Goal: Complete application form

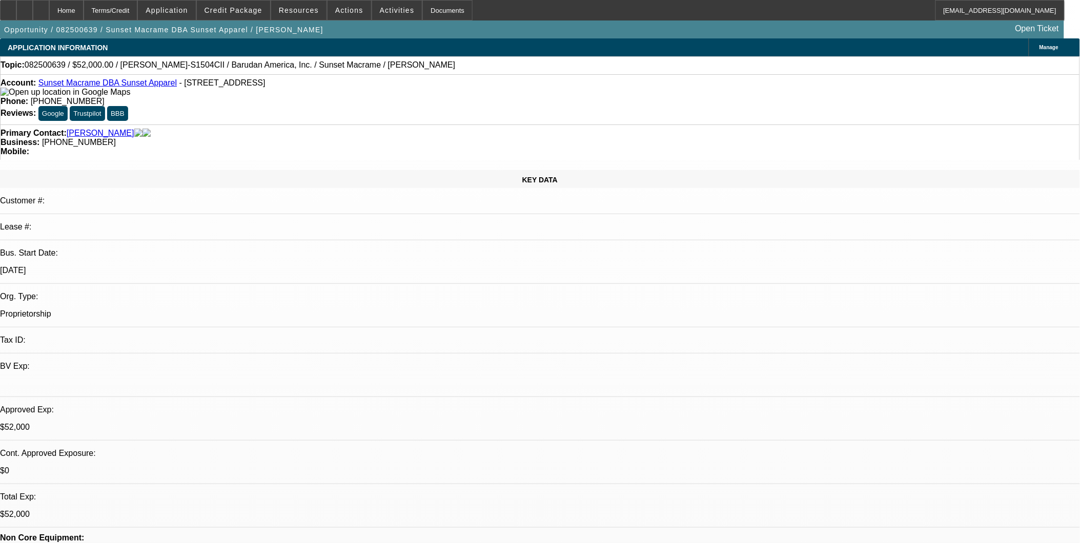
select select "0"
select select "2"
select select "0"
select select "2"
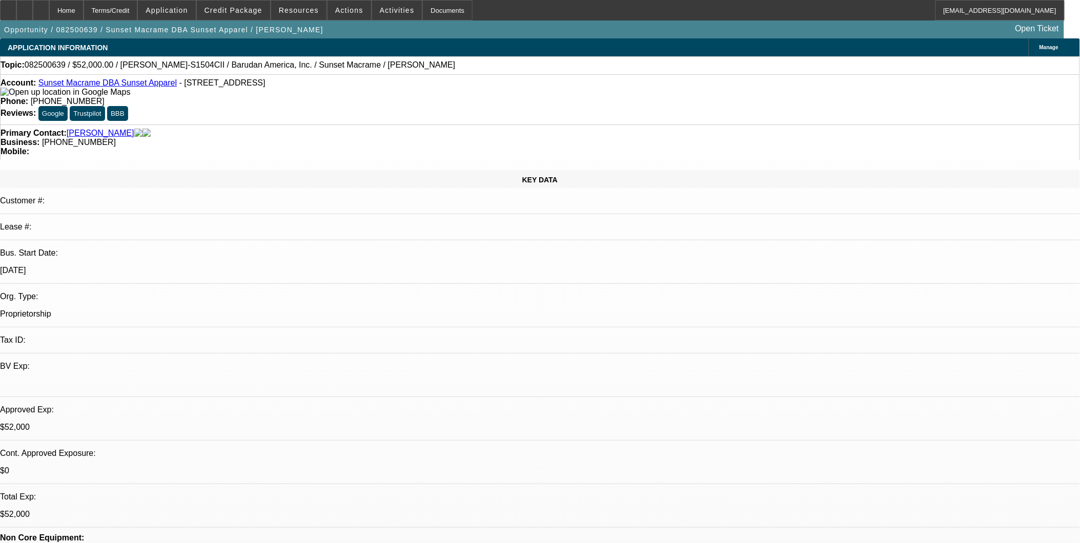
select select "0"
select select "2"
select select "0"
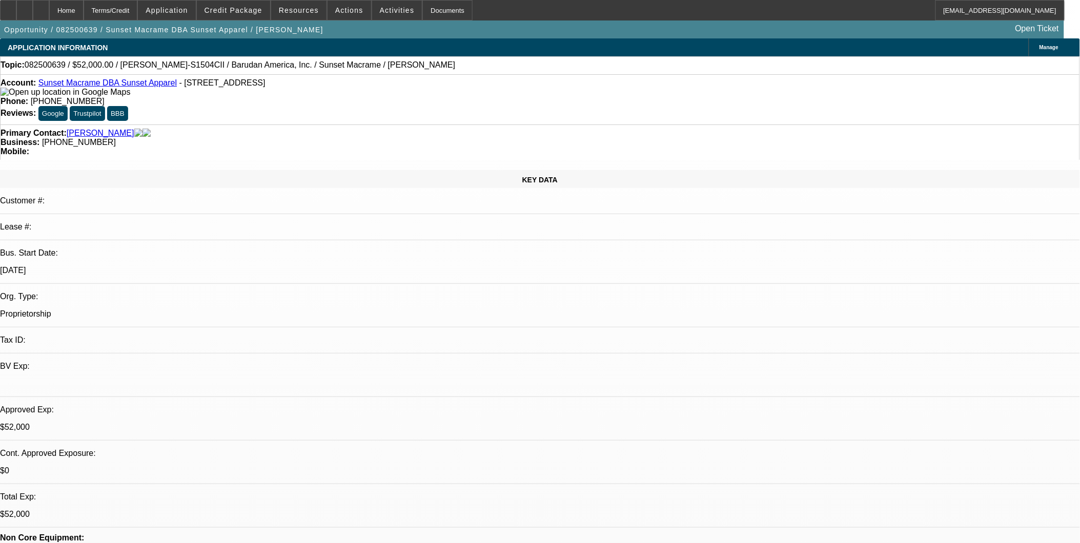
select select "2"
select select "0"
select select "1"
select select "2"
select select "6"
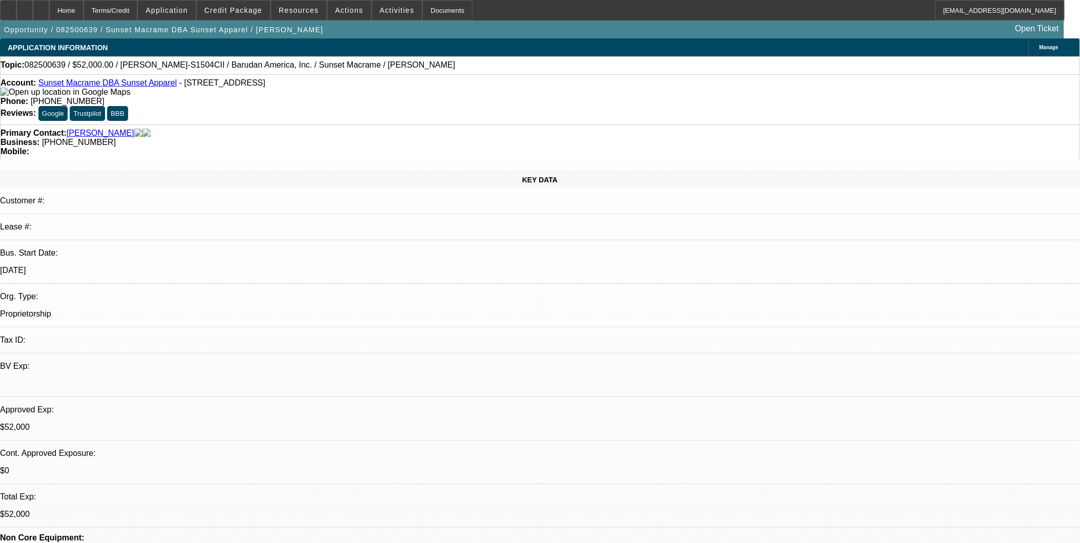
select select "1"
select select "2"
select select "6"
select select "1"
select select "2"
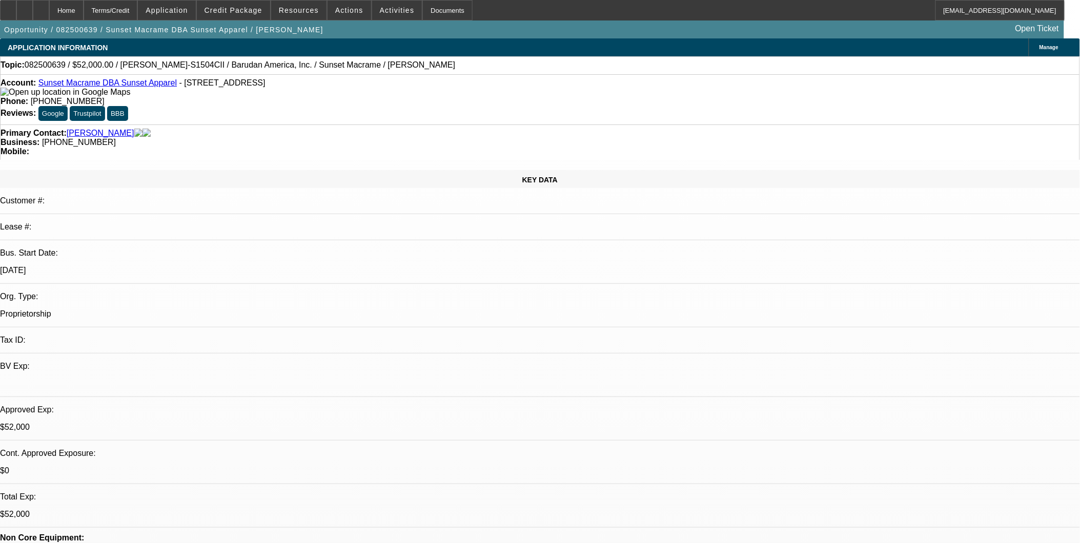
select select "6"
select select "1"
select select "2"
select select "6"
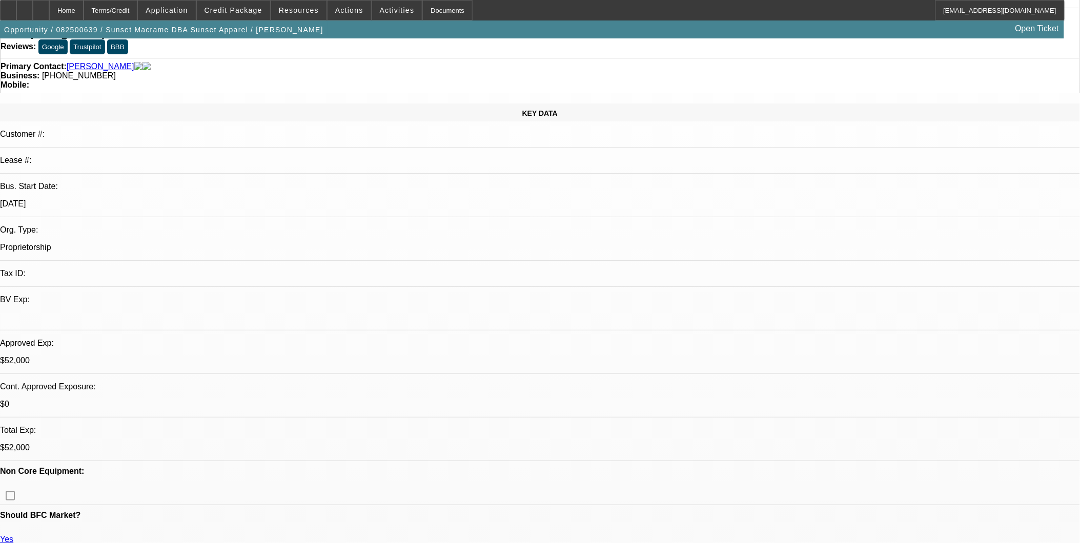
scroll to position [171, 0]
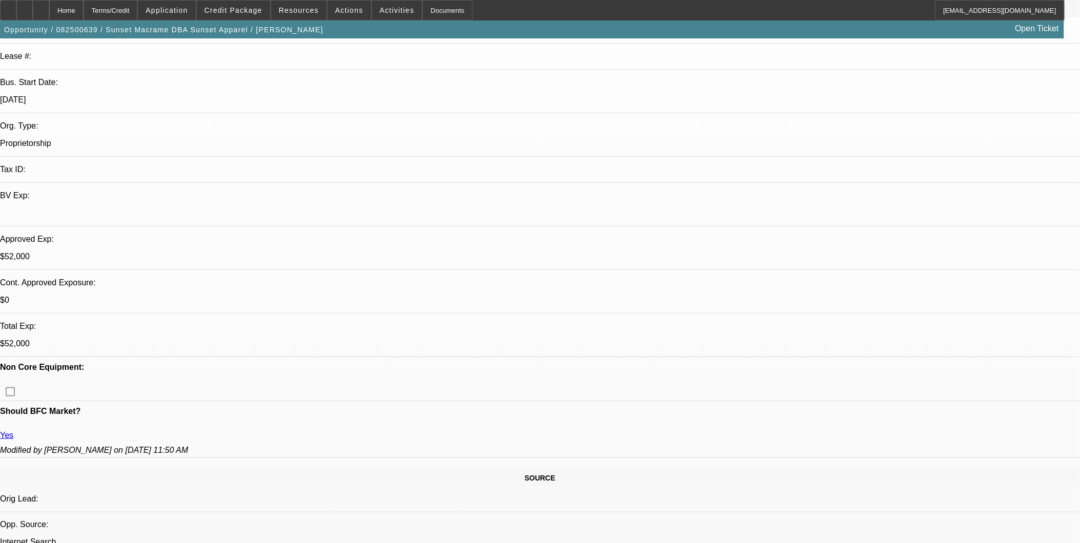
drag, startPoint x: 278, startPoint y: 134, endPoint x: 255, endPoint y: 112, distance: 32.3
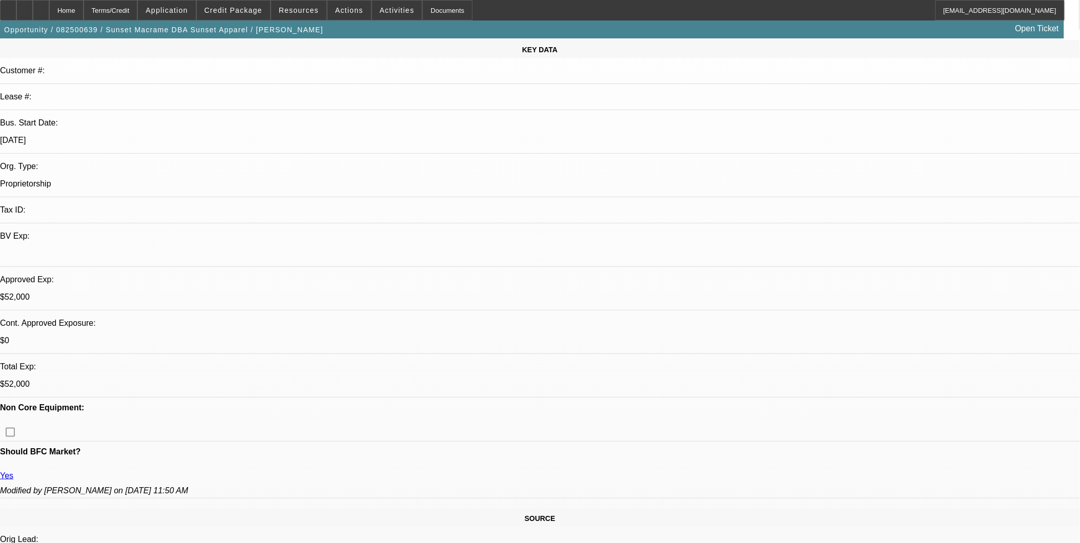
scroll to position [57, 0]
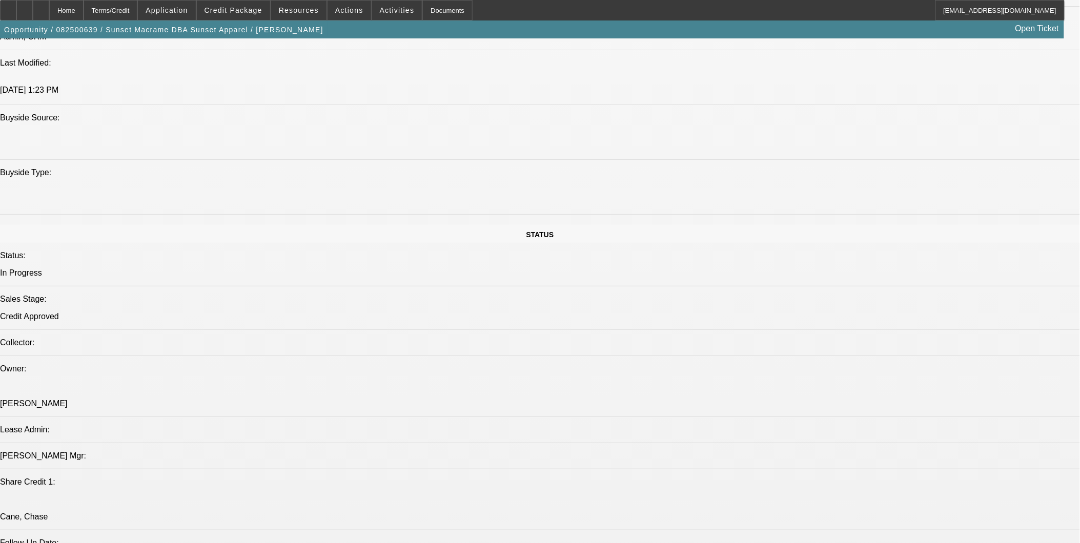
scroll to position [968, 0]
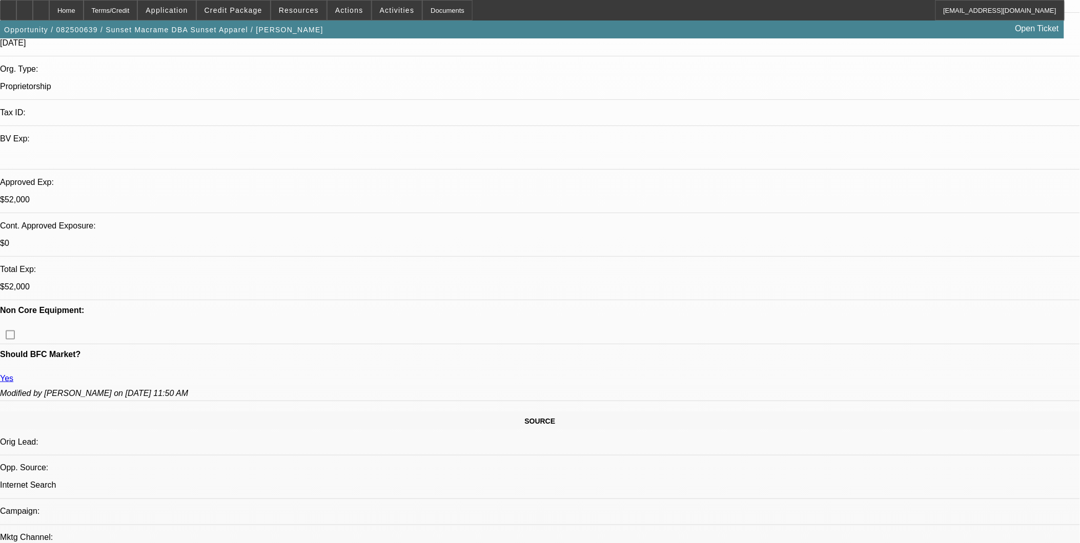
scroll to position [0, 0]
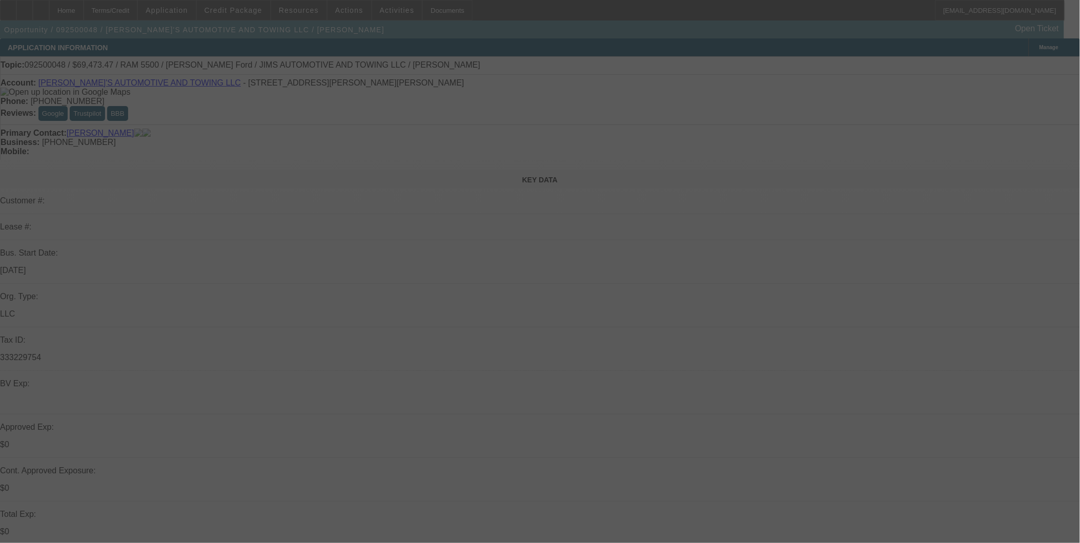
click at [397, 282] on div at bounding box center [540, 271] width 1080 height 543
select select "0"
select select "0.1"
select select "0"
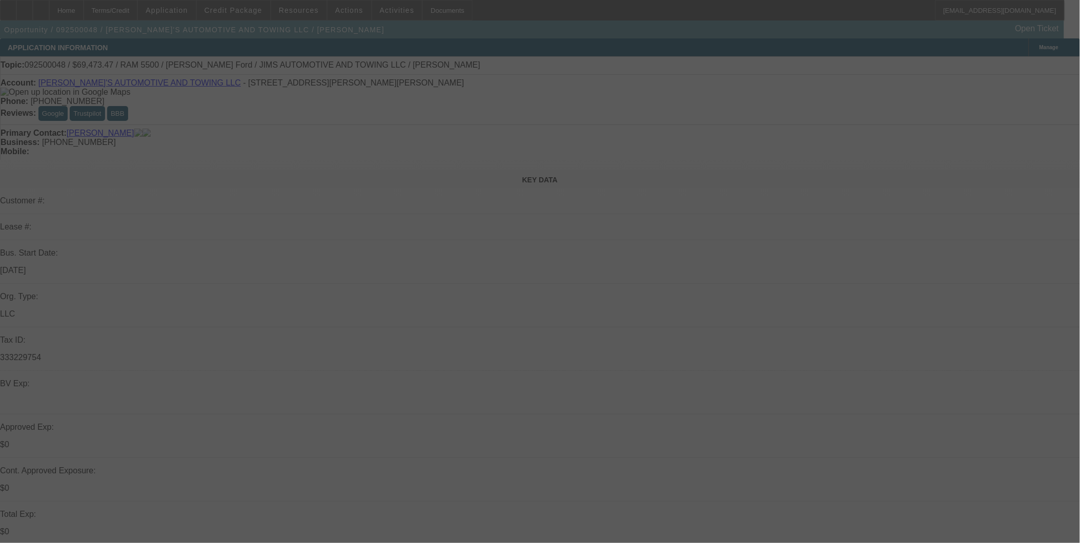
select select "0"
select select "0.1"
select select "0"
select select "0.1"
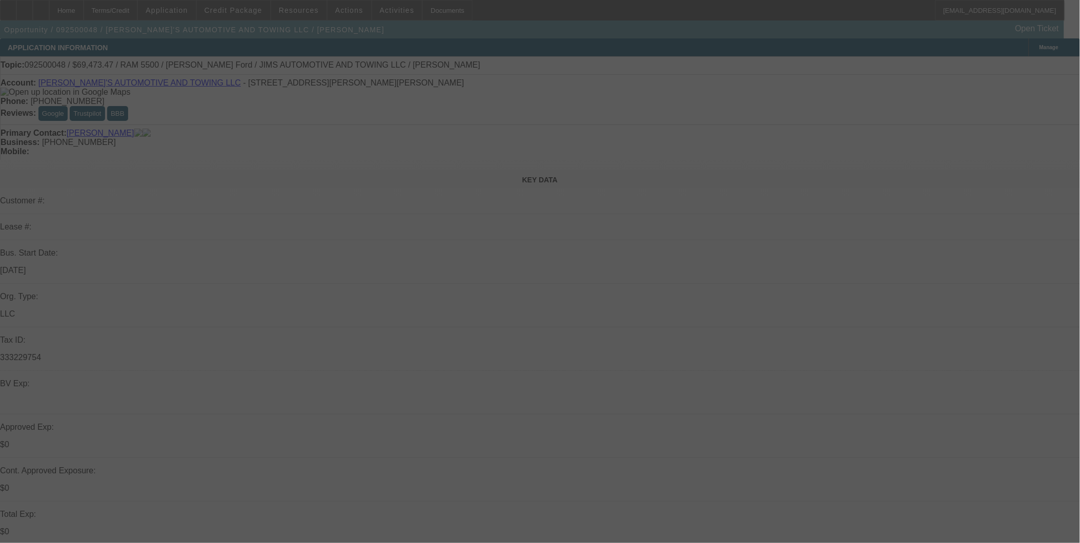
select select "0"
select select "0.1"
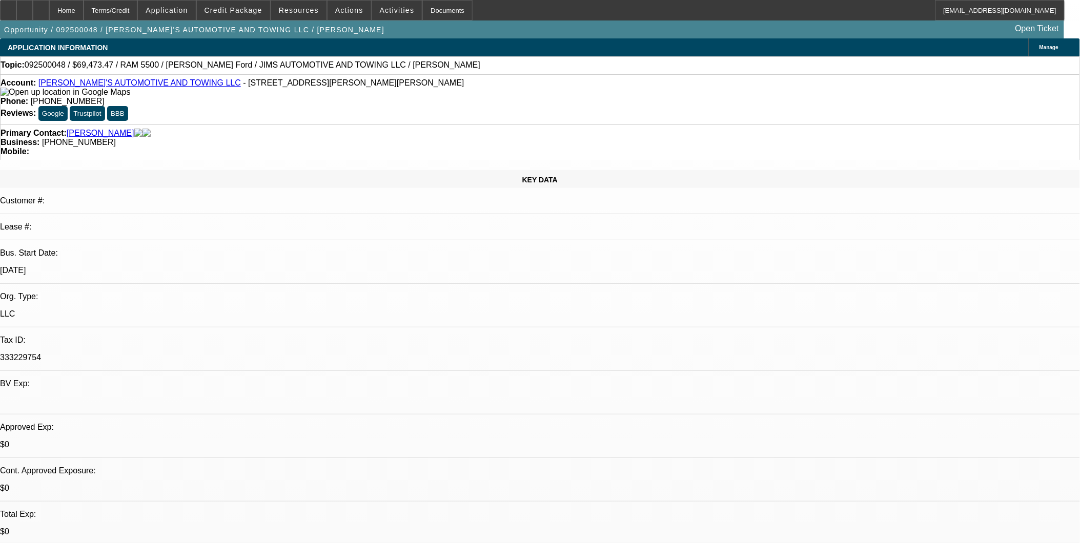
select select "1"
select select "4"
select select "1"
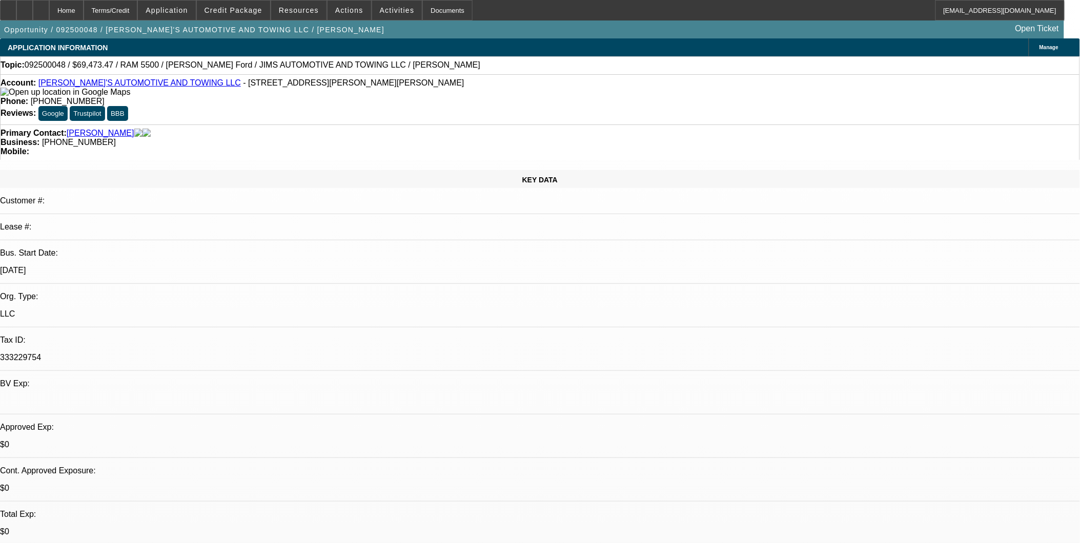
select select "4"
select select "1"
select select "3"
select select "4"
select select "1"
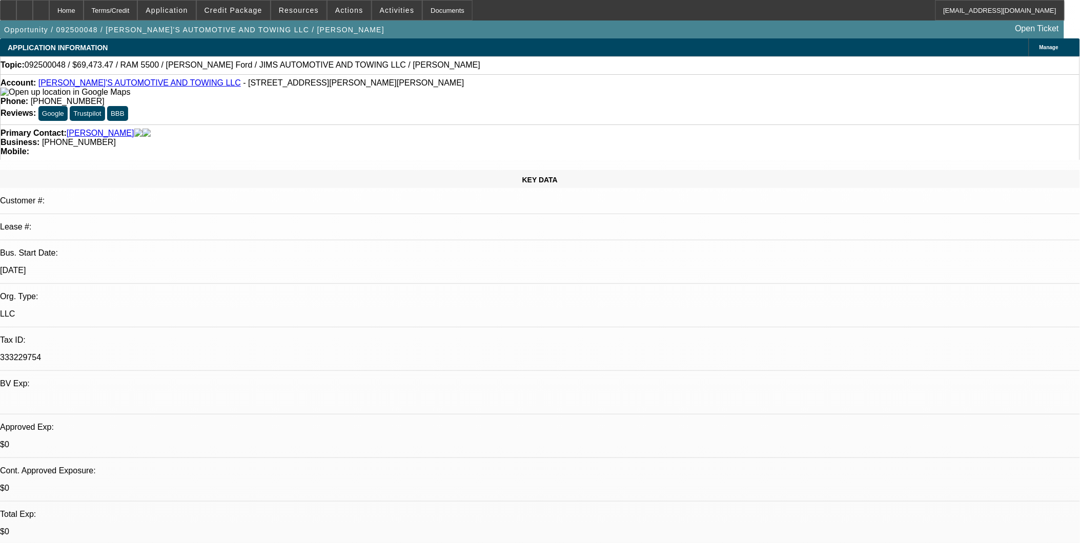
select select "1"
select select "4"
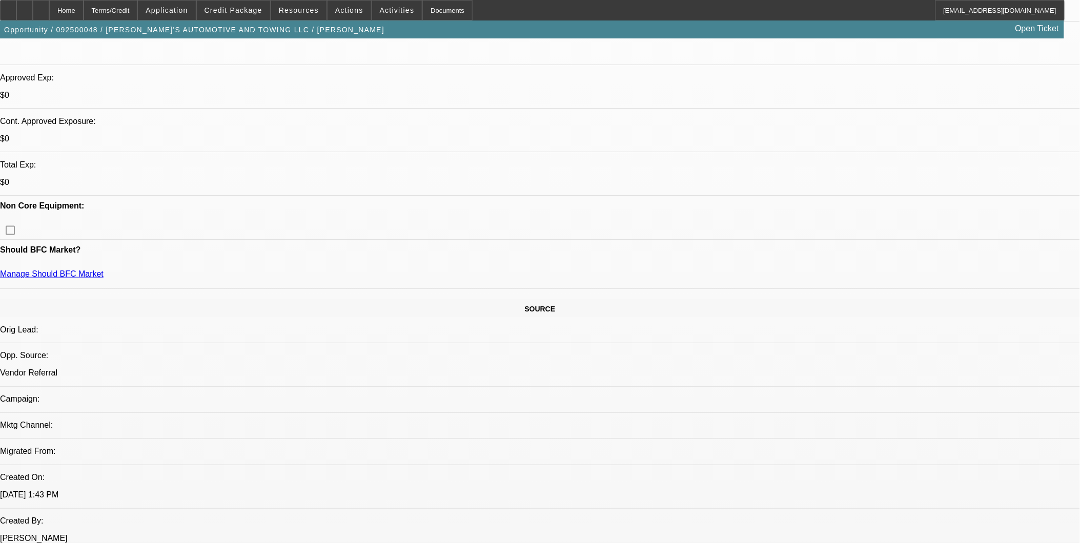
scroll to position [228, 0]
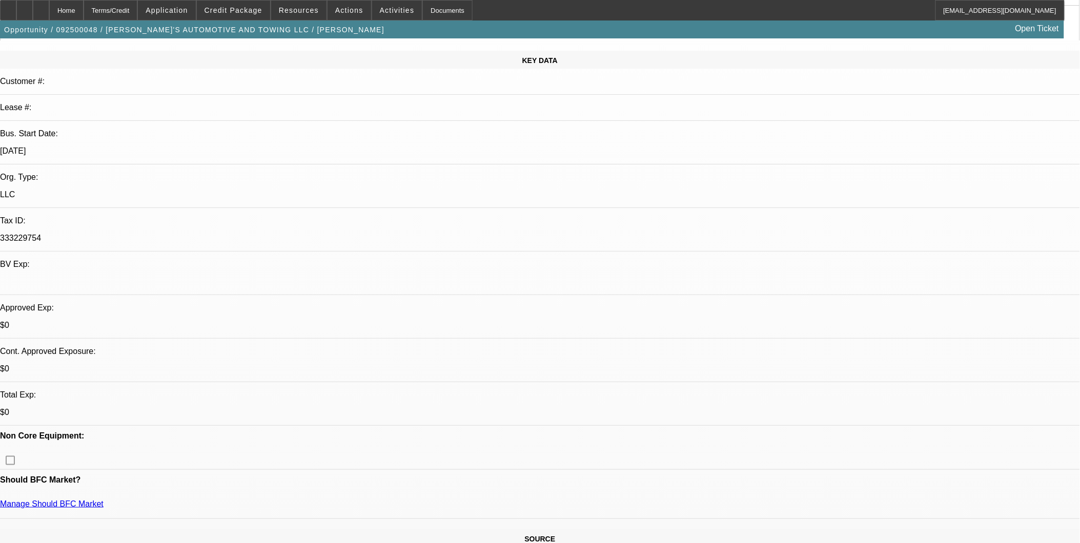
scroll to position [114, 0]
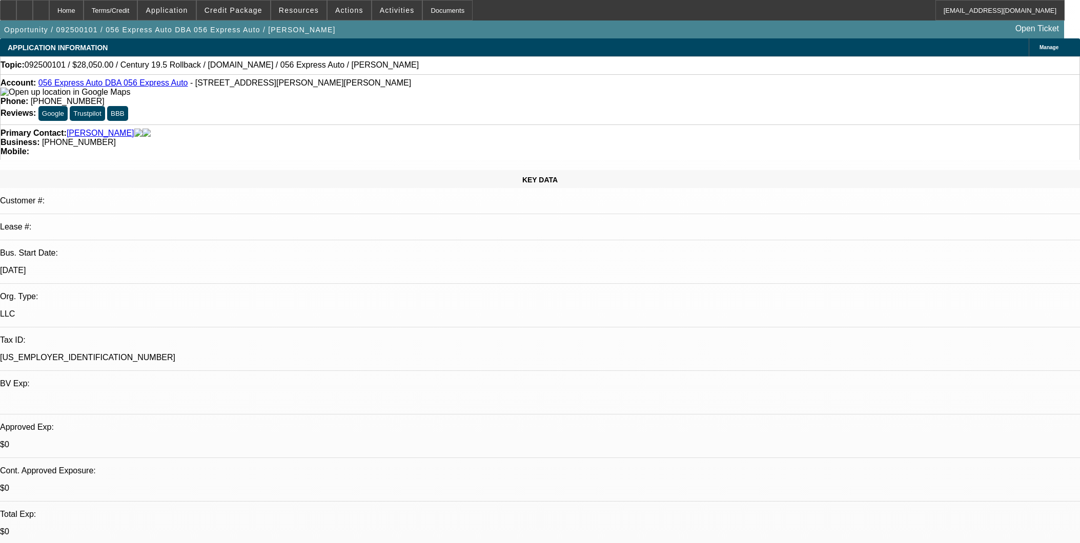
select select "0.1"
select select "0"
select select "3"
select select "0.1"
select select "4"
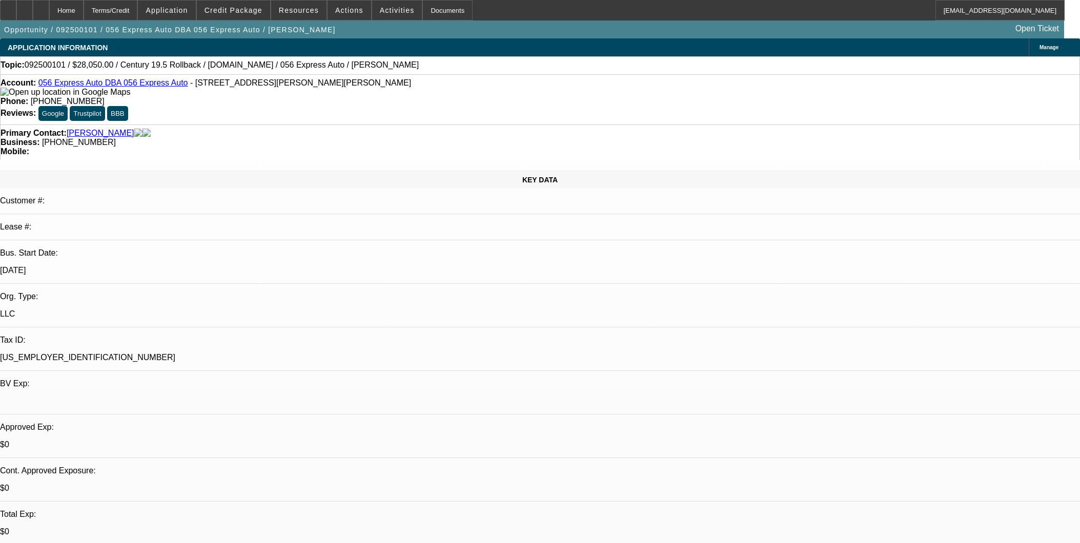
select select "0.15"
select select "2"
select select "0.1"
select select "4"
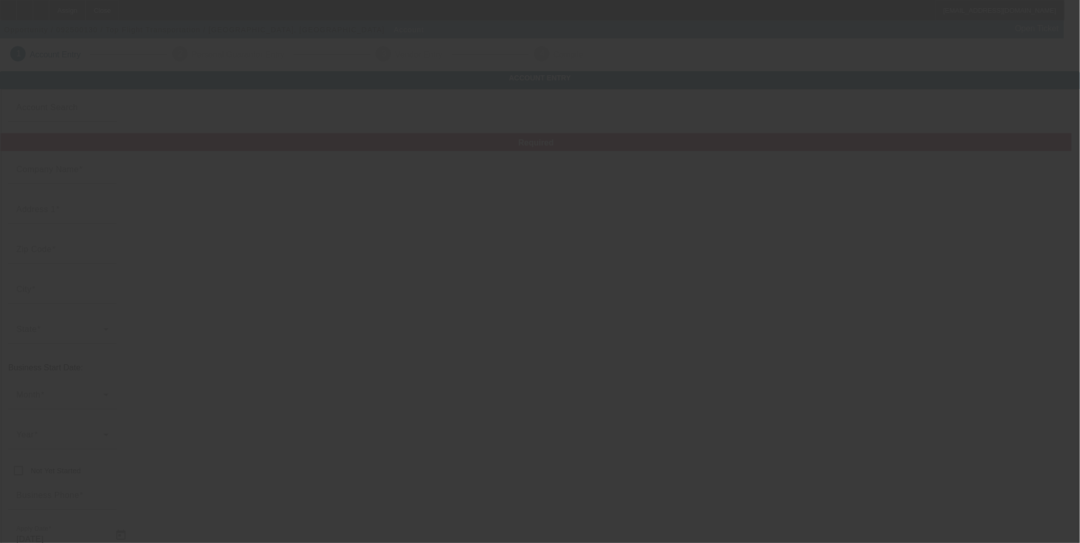
type input "Top Flight Transportation"
type input "(713) 674-0408"
type input "topflightdispatch1@gmail.com"
